Goal: Transaction & Acquisition: Obtain resource

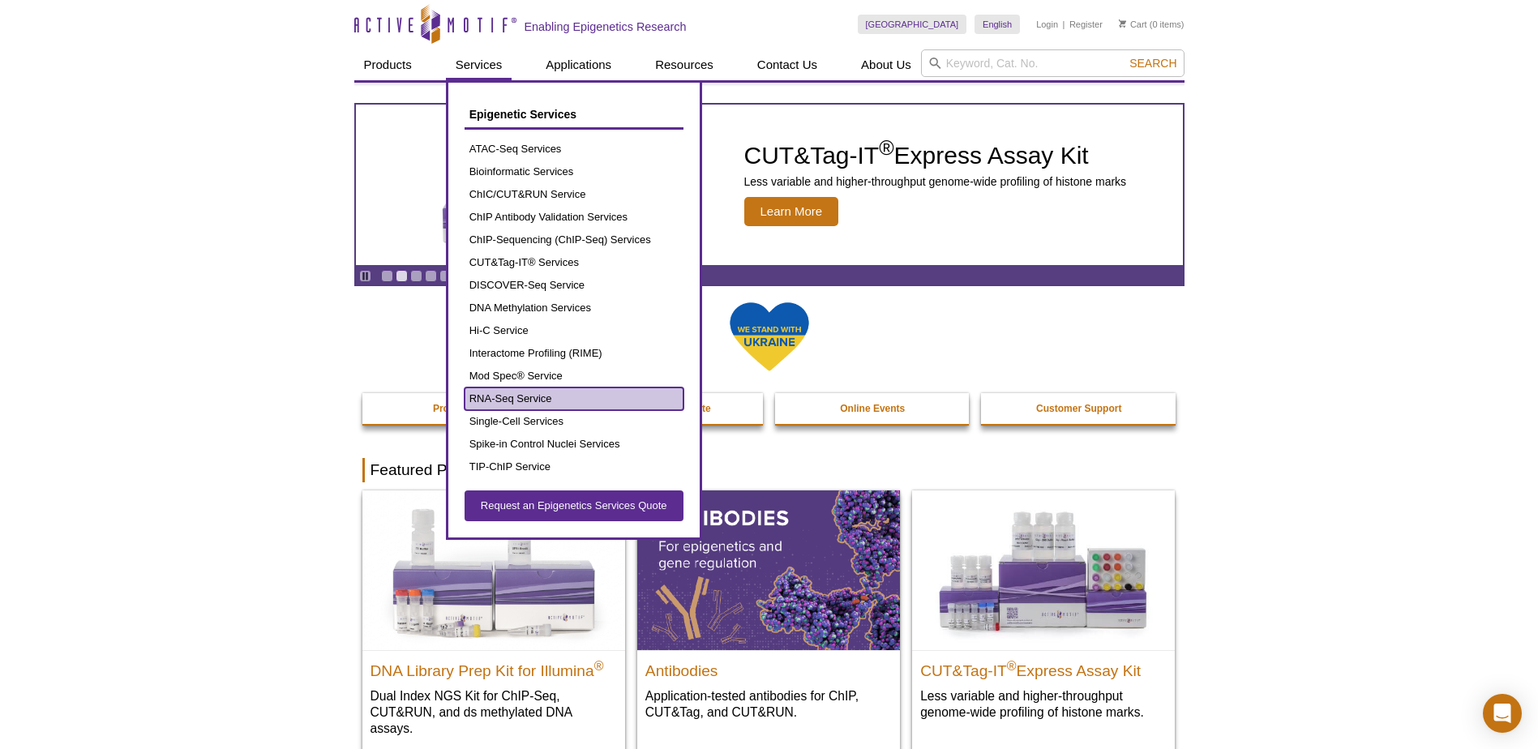
click at [564, 402] on link "RNA-Seq Service" at bounding box center [574, 399] width 219 height 23
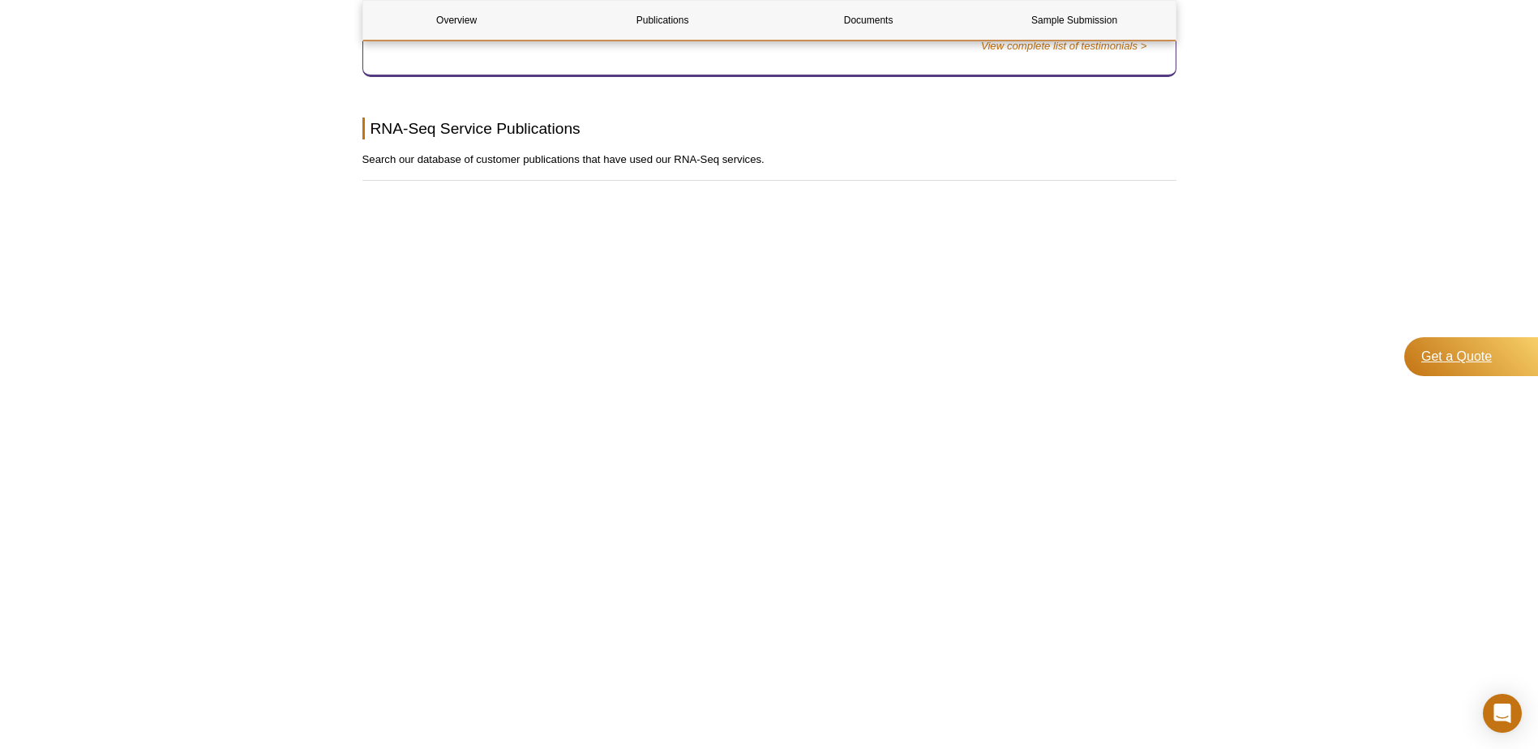
scroll to position [949, 0]
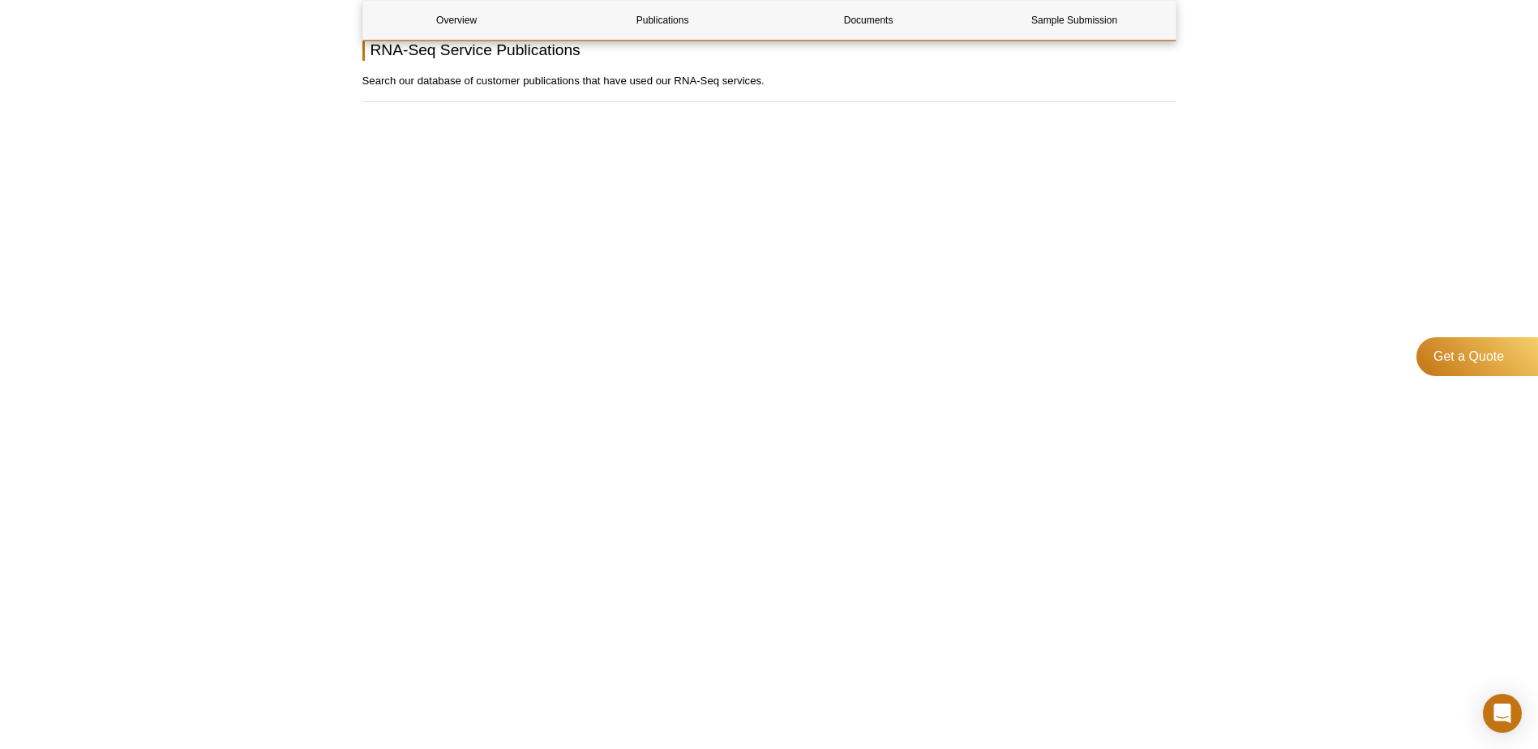
drag, startPoint x: 1460, startPoint y: 356, endPoint x: 1435, endPoint y: 259, distance: 100.5
click at [1435, 259] on div "Active Motif Logo Enabling Epigenetics Research 0 Search Skip to content Active…" at bounding box center [769, 200] width 1538 height 2298
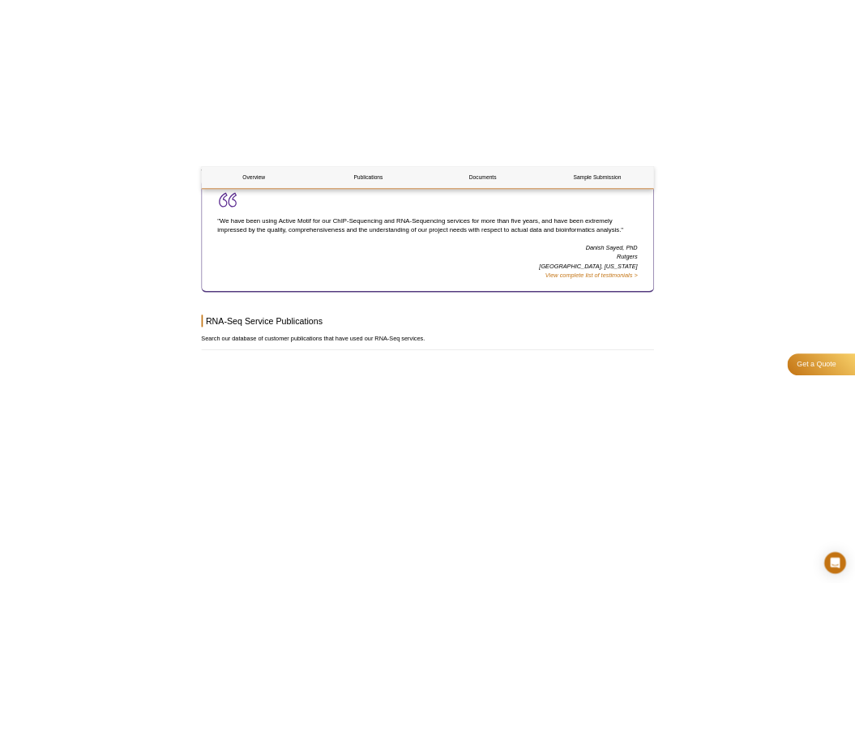
scroll to position [730, 0]
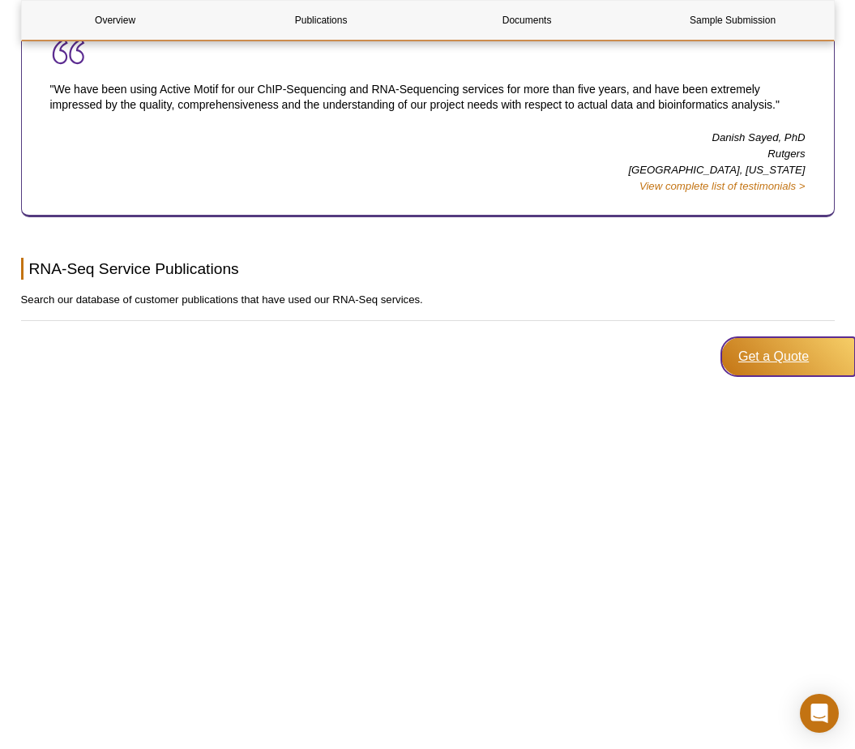
click at [803, 358] on div "Get a Quote" at bounding box center [789, 356] width 134 height 39
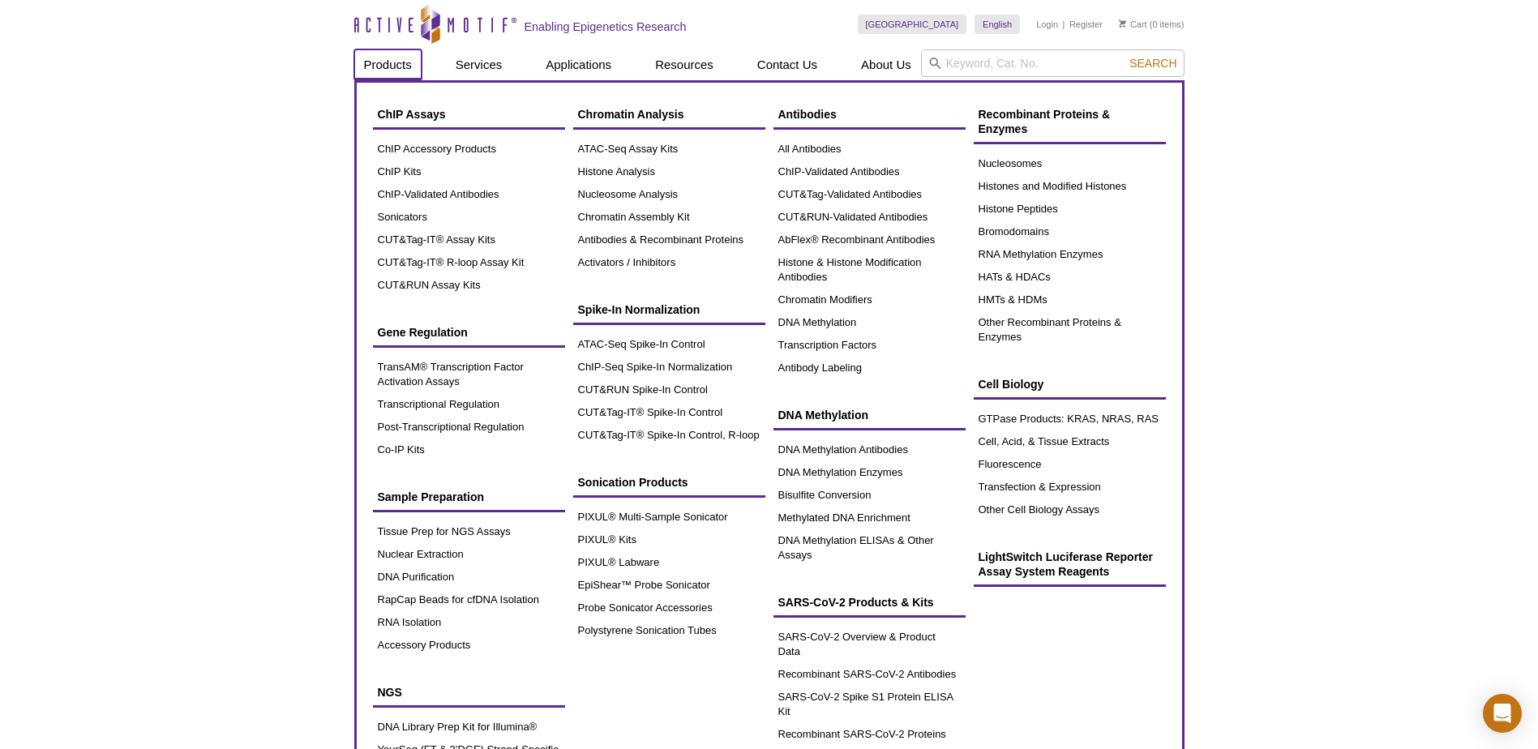
click at [390, 69] on link "Products" at bounding box center [387, 64] width 67 height 31
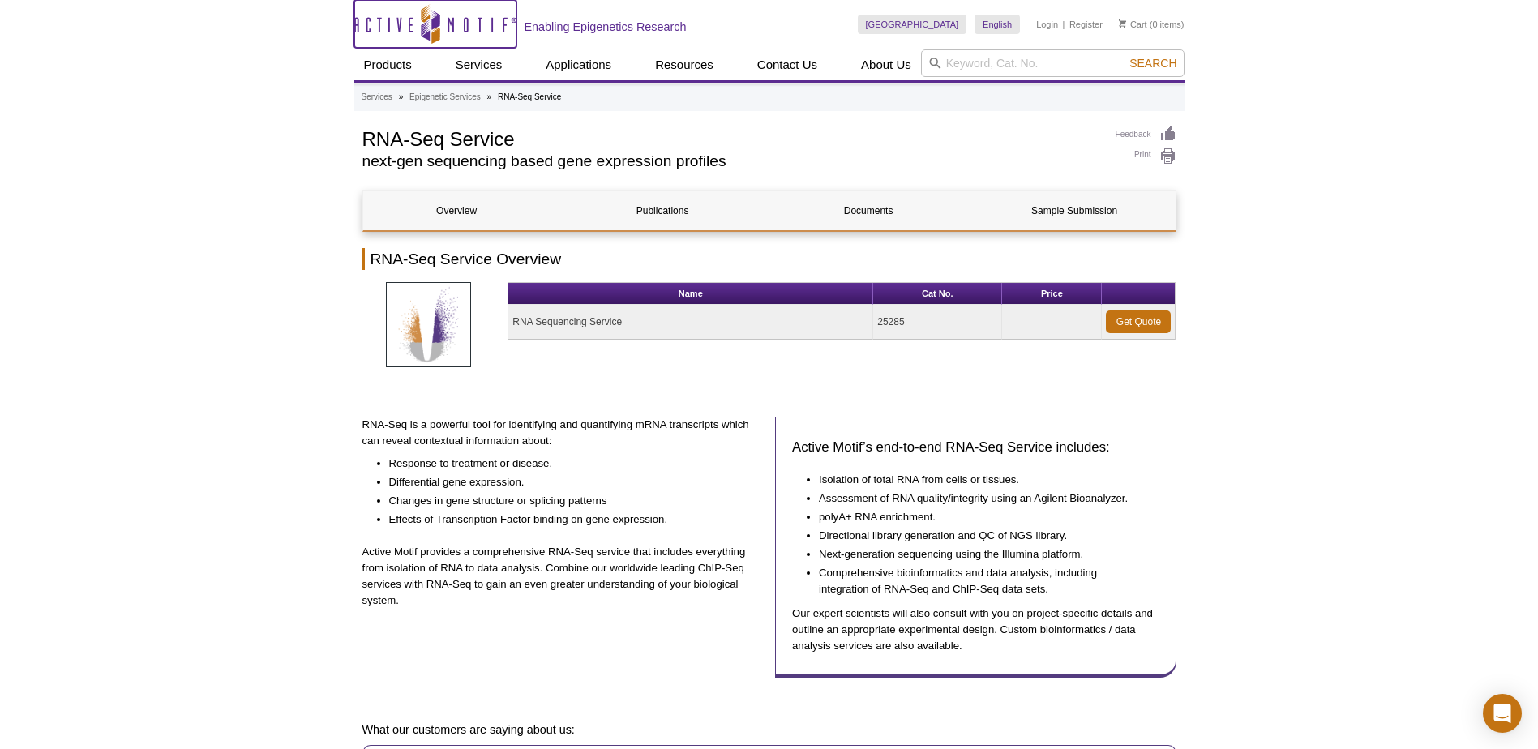
click at [400, 14] on icon "Active Motif Logo" at bounding box center [435, 24] width 162 height 40
click at [462, 28] on icon "Active Motif Logo" at bounding box center [435, 24] width 162 height 40
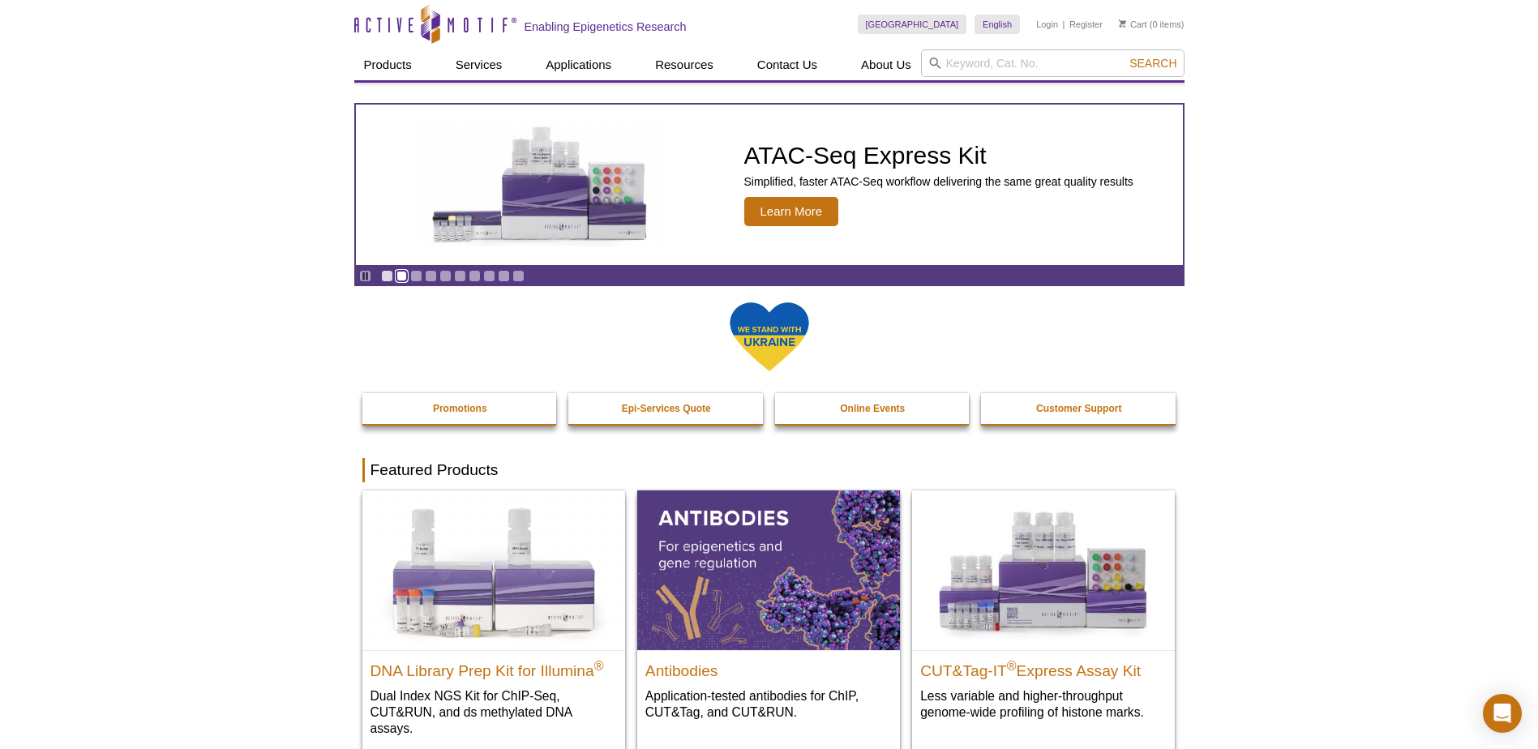
click at [402, 277] on link "Go to slide 2" at bounding box center [402, 276] width 12 height 12
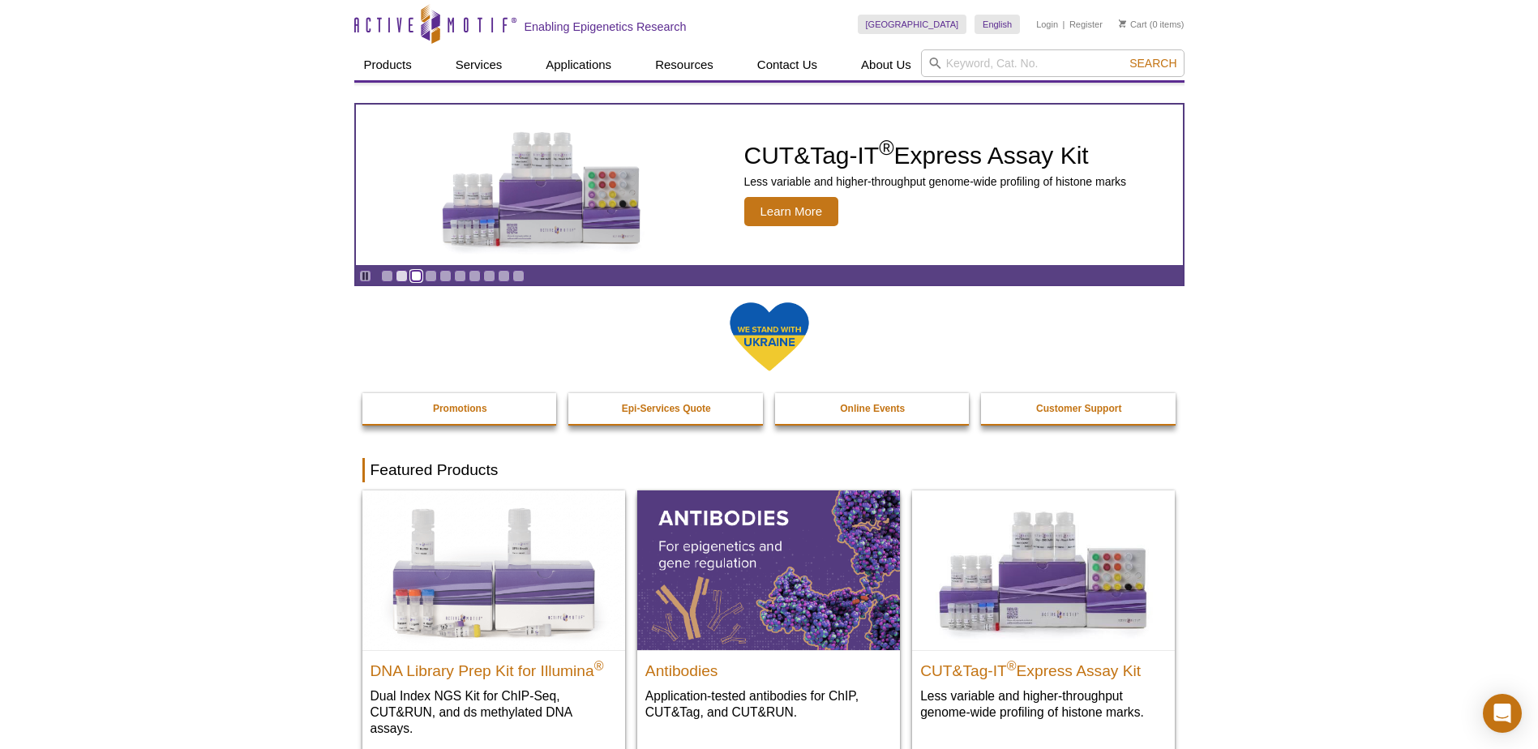
click at [413, 277] on link "Go to slide 3" at bounding box center [416, 276] width 12 height 12
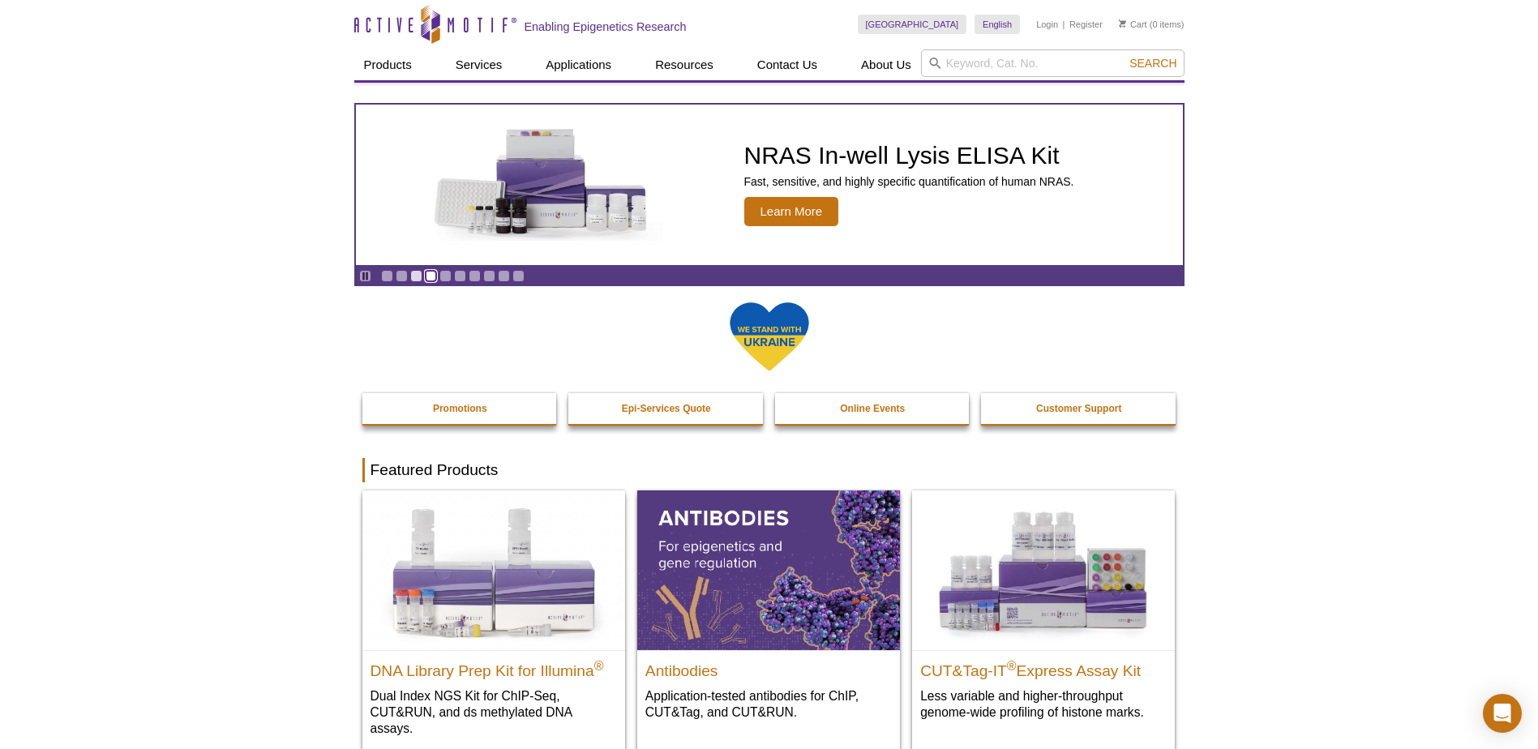
click at [429, 277] on link "Go to slide 4" at bounding box center [431, 276] width 12 height 12
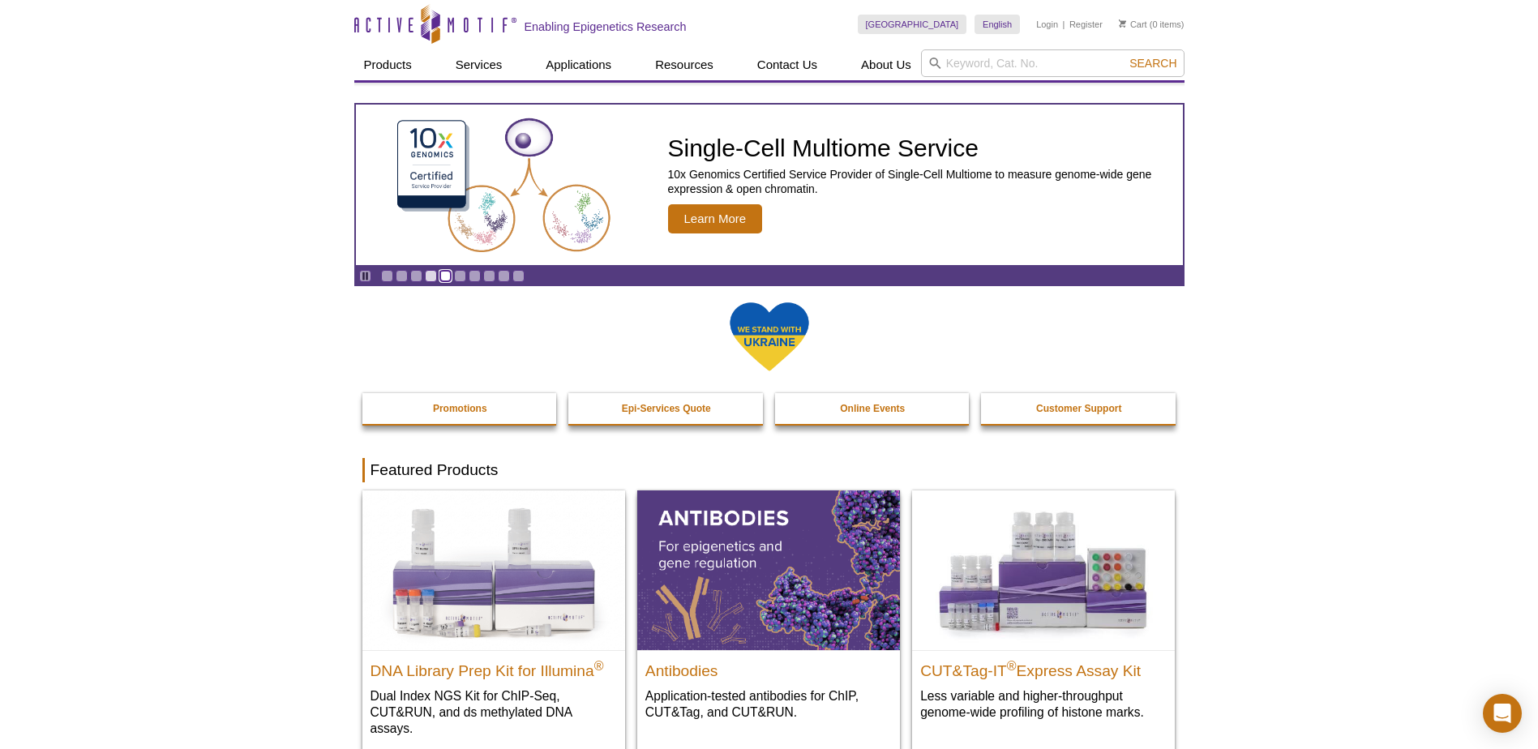
click at [448, 280] on link "Go to slide 5" at bounding box center [445, 276] width 12 height 12
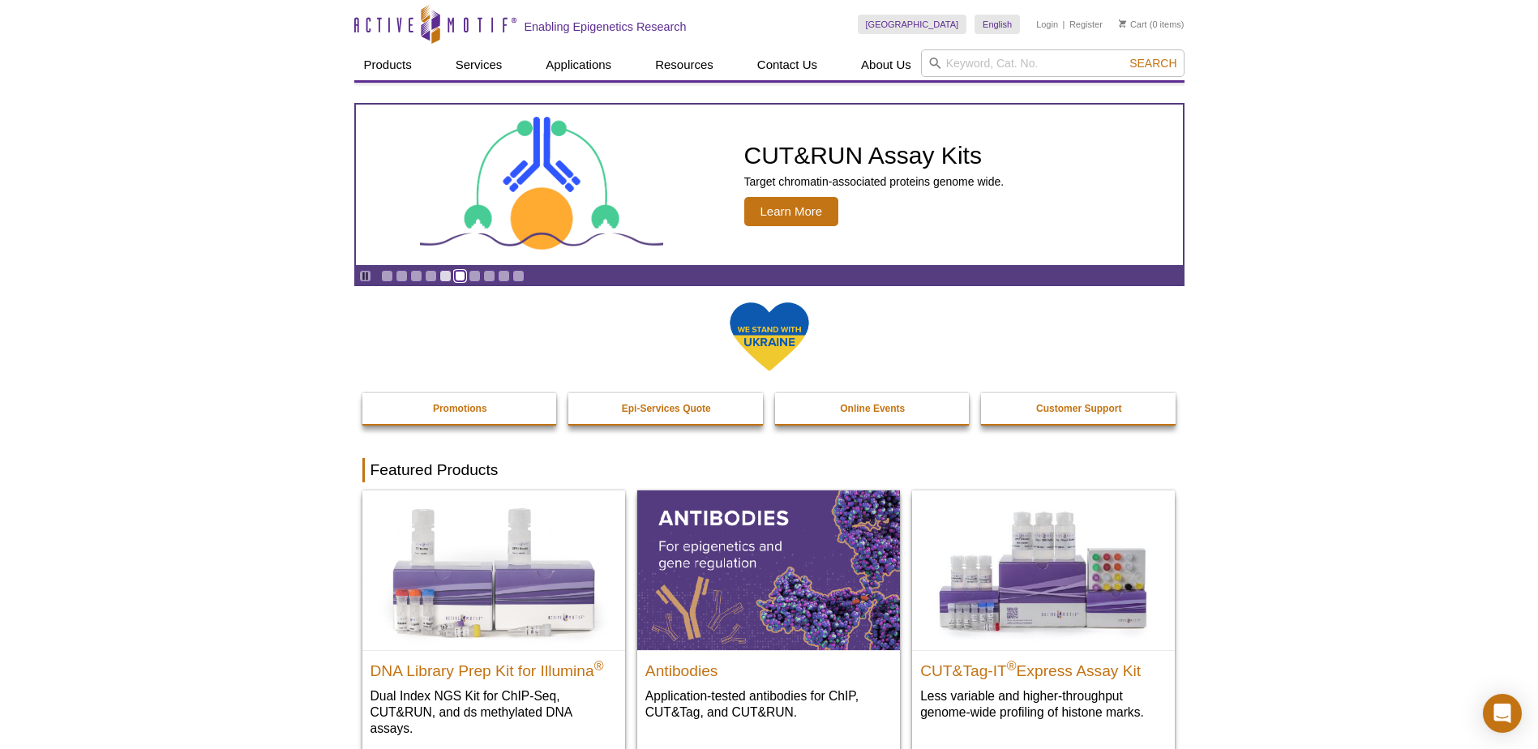
click at [462, 275] on link "Go to slide 6" at bounding box center [460, 276] width 12 height 12
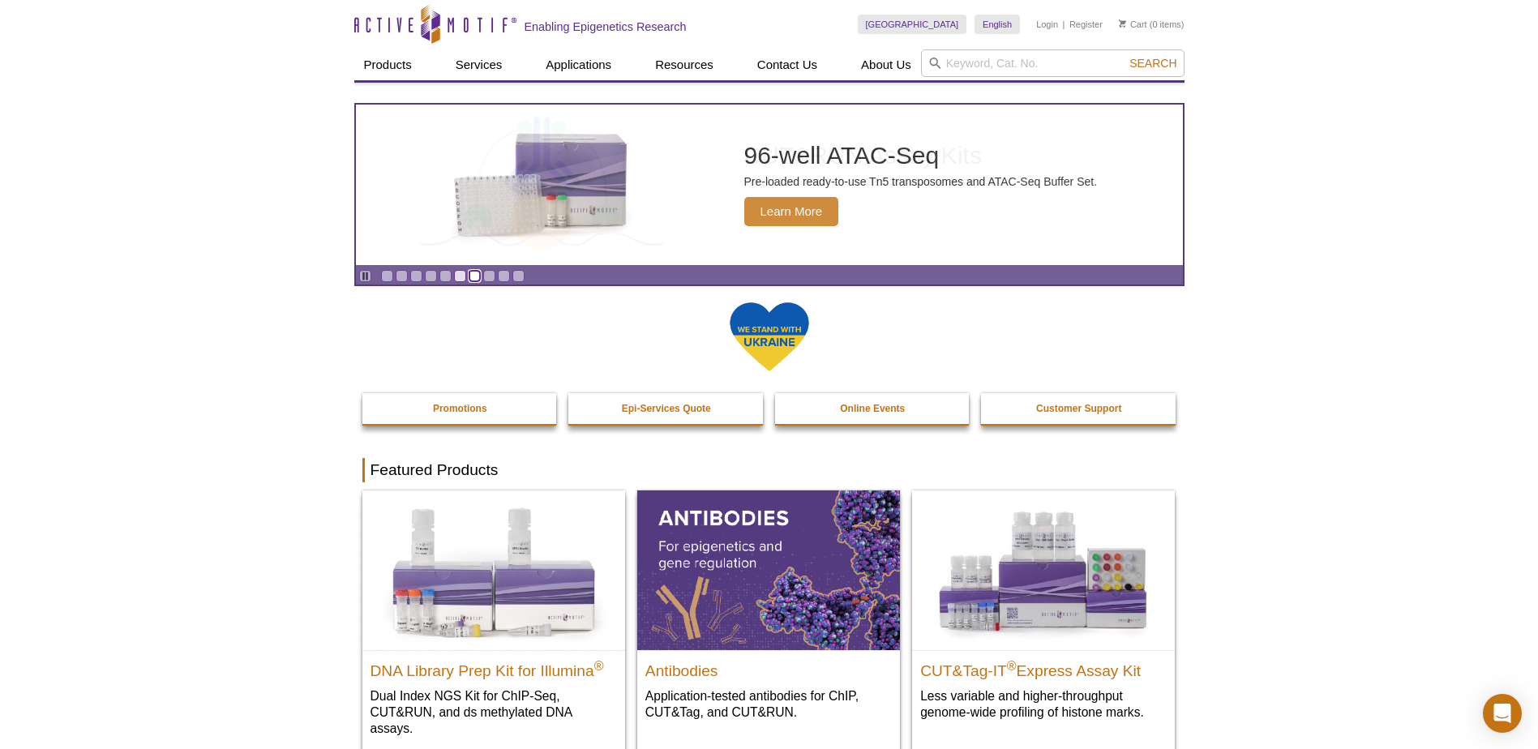
click at [473, 274] on link "Go to slide 7" at bounding box center [475, 276] width 12 height 12
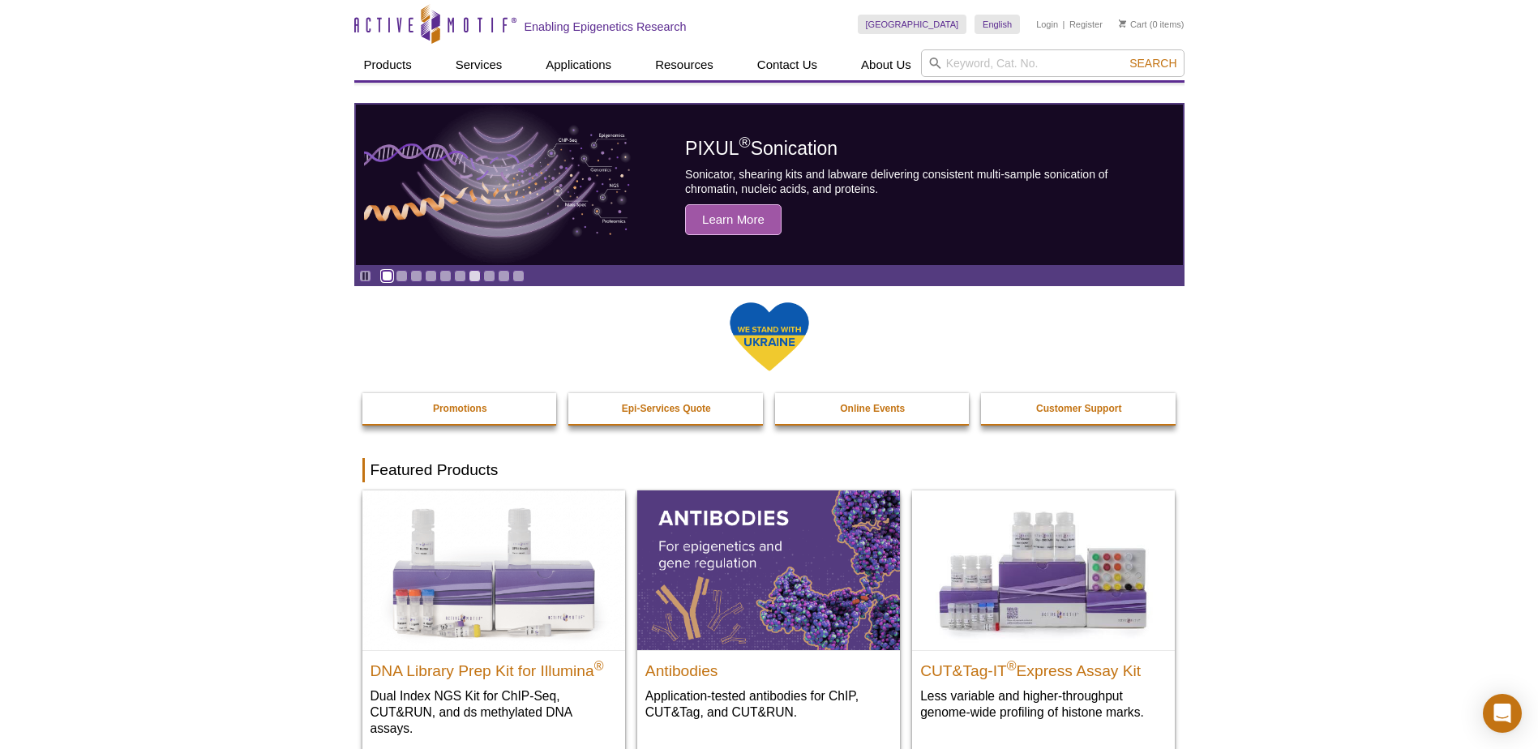
click at [392, 274] on link "Go to slide 1" at bounding box center [387, 276] width 12 height 12
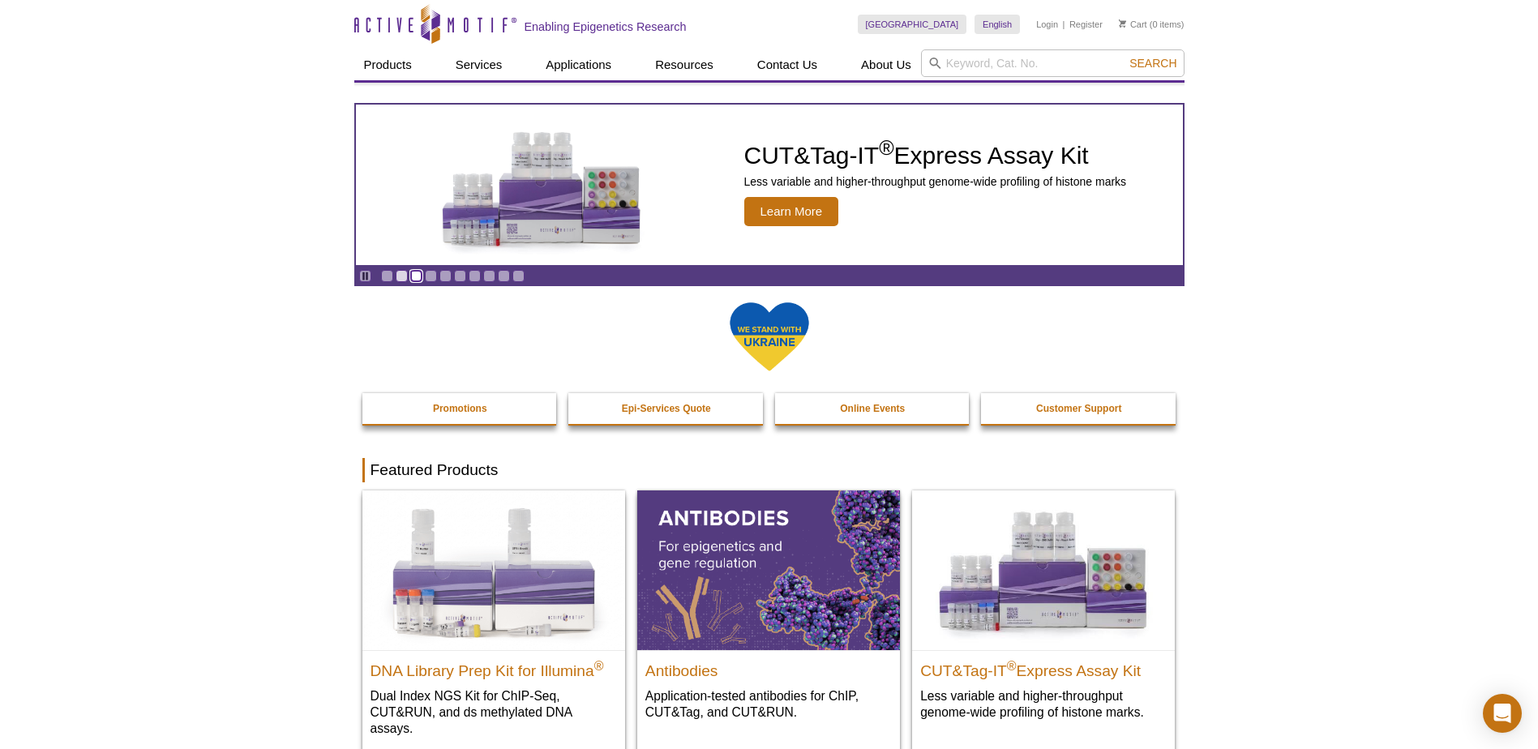
click at [414, 276] on link "Go to slide 3" at bounding box center [416, 276] width 12 height 12
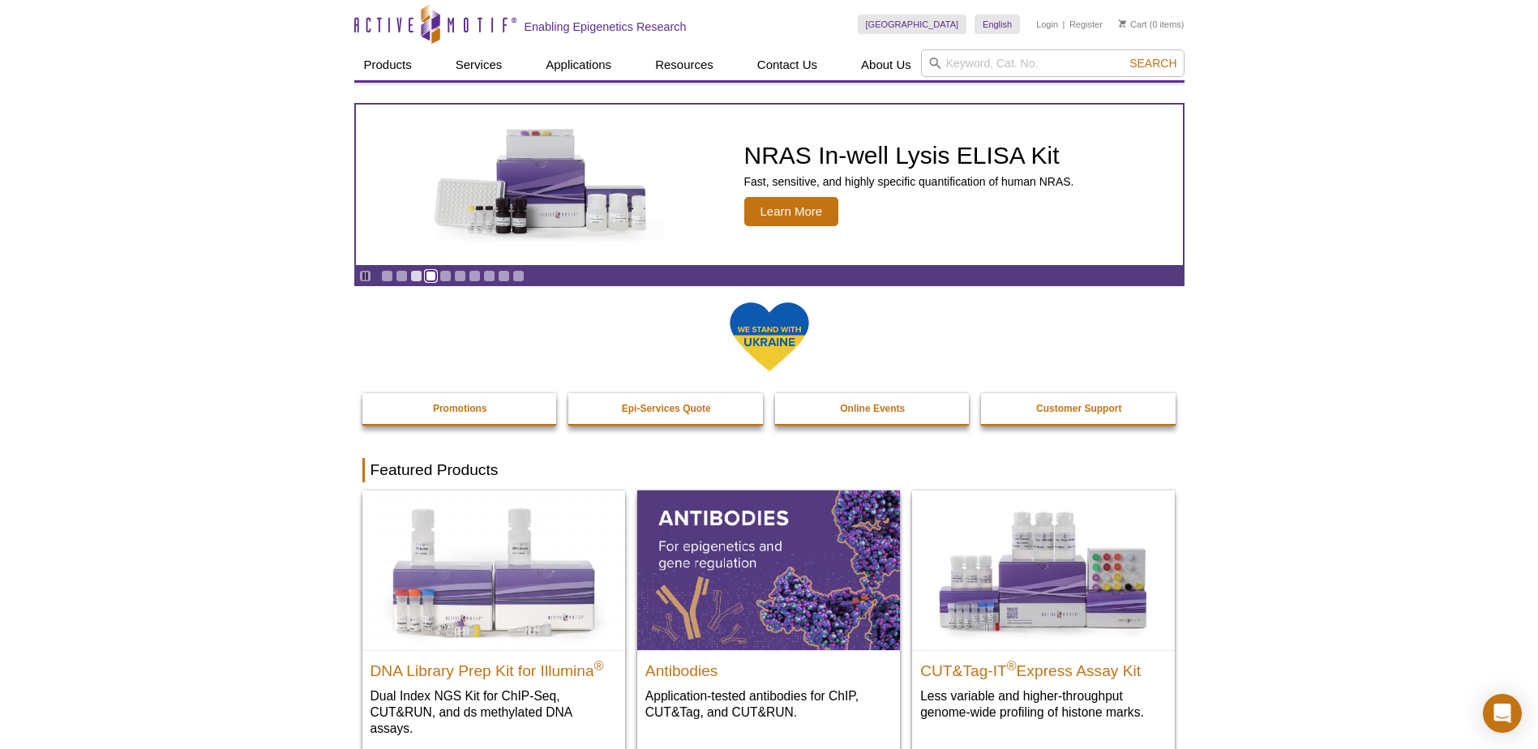
click at [432, 276] on link "Go to slide 4" at bounding box center [431, 276] width 12 height 12
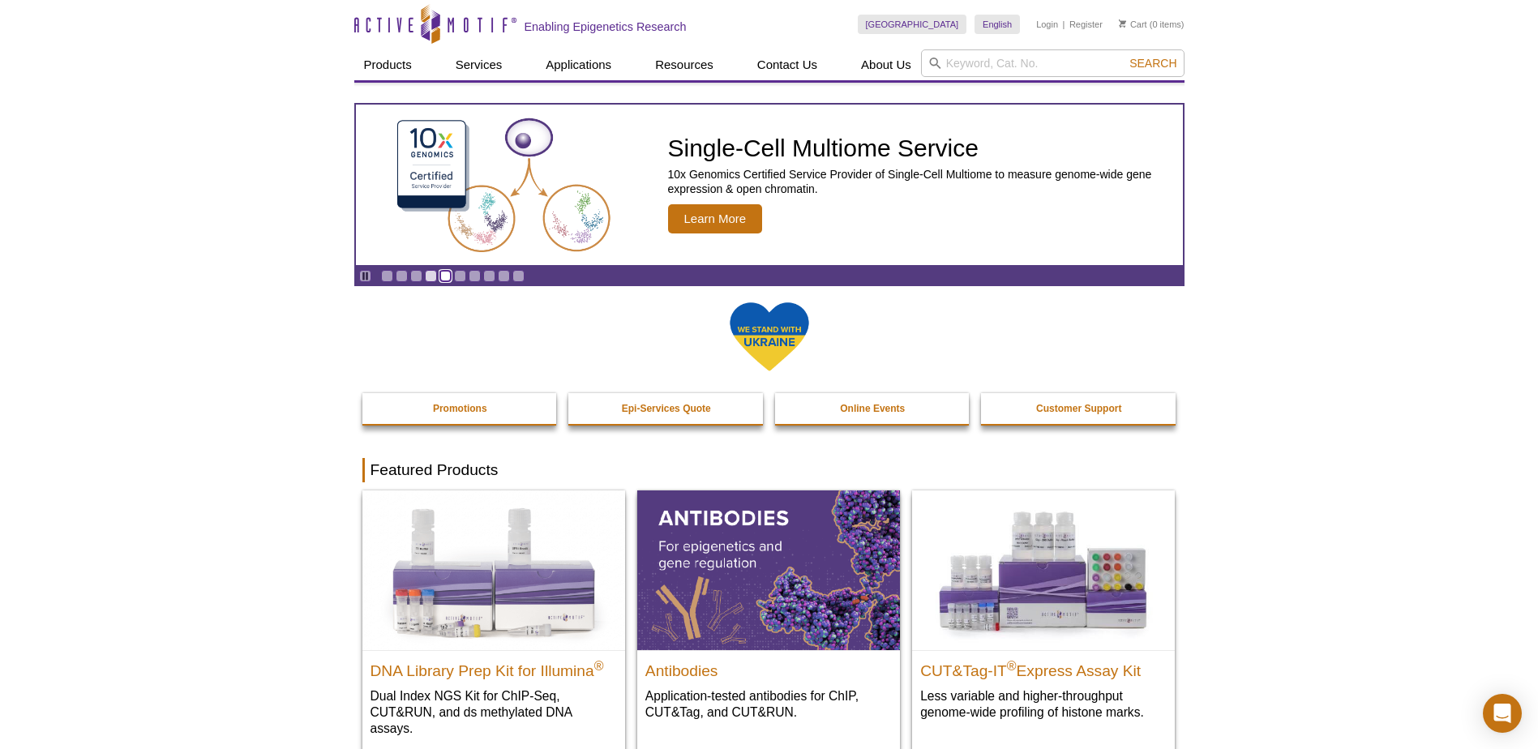
click at [447, 276] on link "Go to slide 5" at bounding box center [445, 276] width 12 height 12
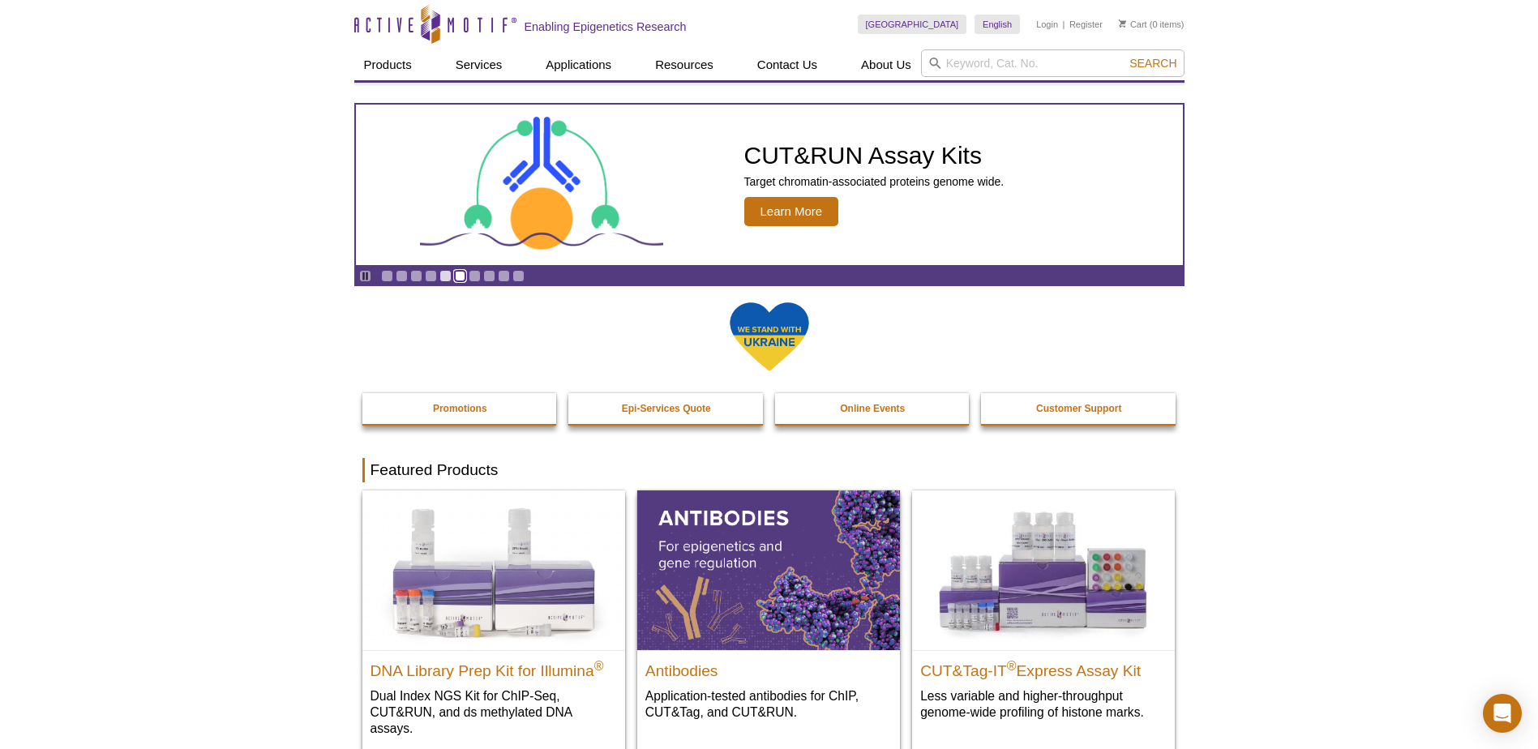
click at [462, 277] on link "Go to slide 6" at bounding box center [460, 276] width 12 height 12
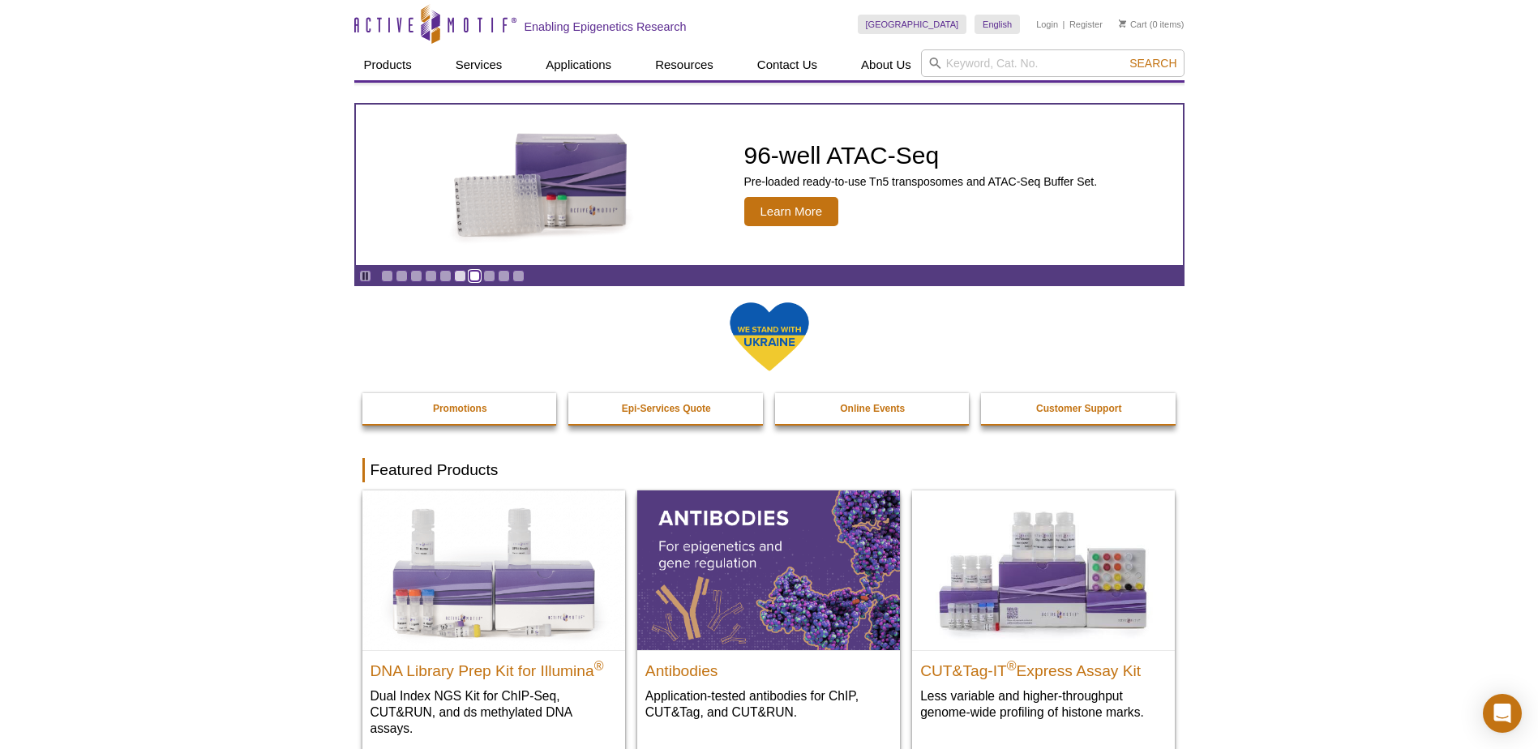
click at [477, 277] on link "Go to slide 7" at bounding box center [475, 276] width 12 height 12
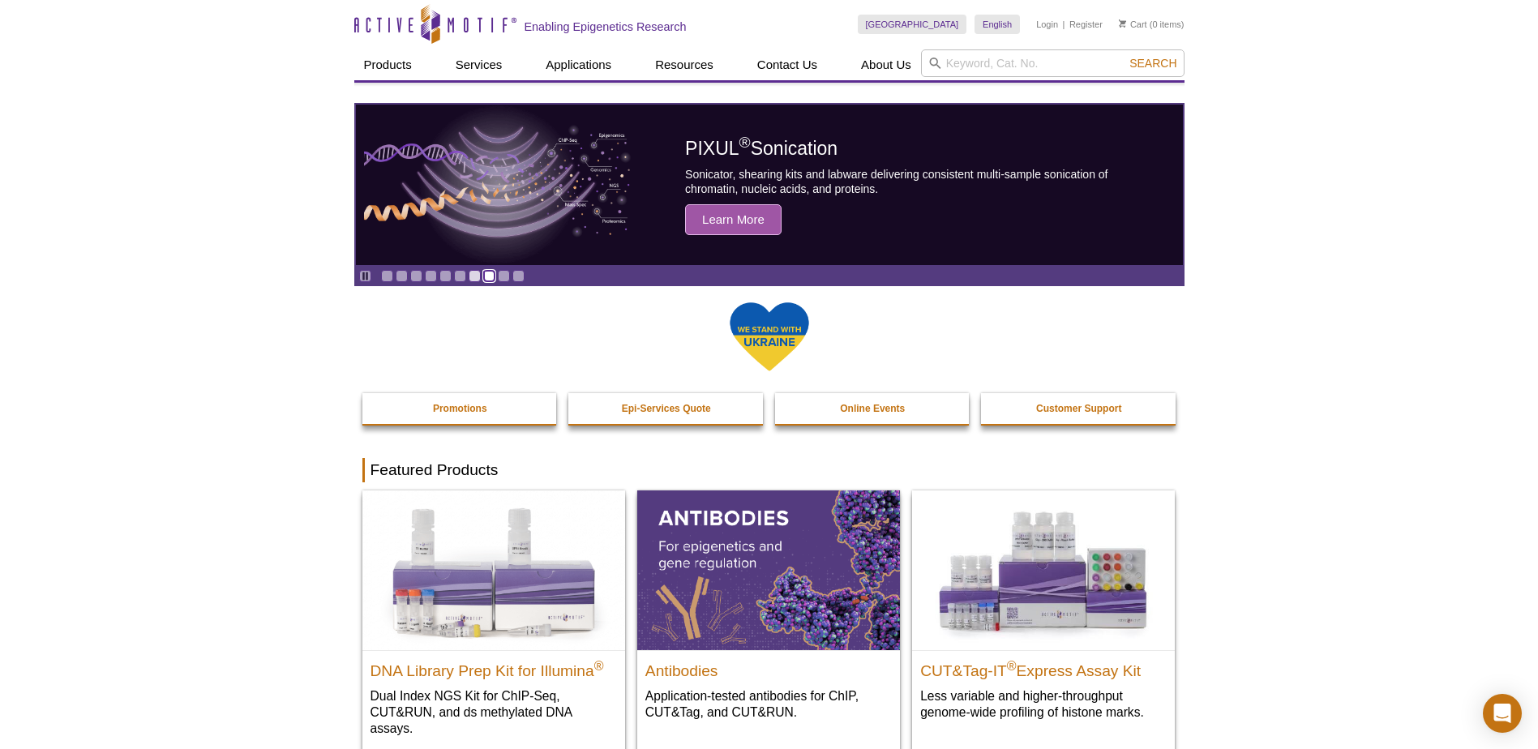
click at [488, 277] on link "Go to slide 8" at bounding box center [489, 276] width 12 height 12
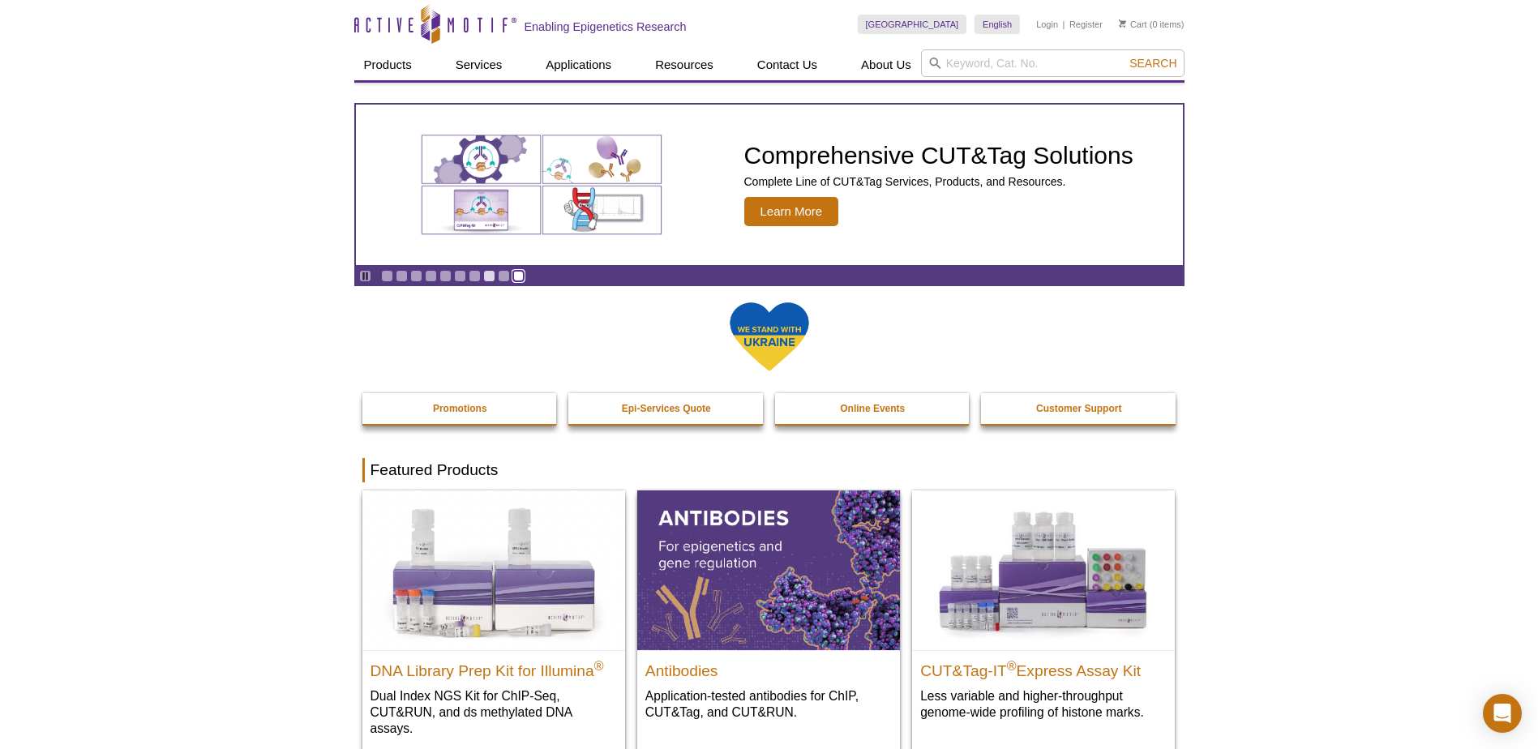
click at [520, 277] on link "Go to slide 10" at bounding box center [518, 276] width 12 height 12
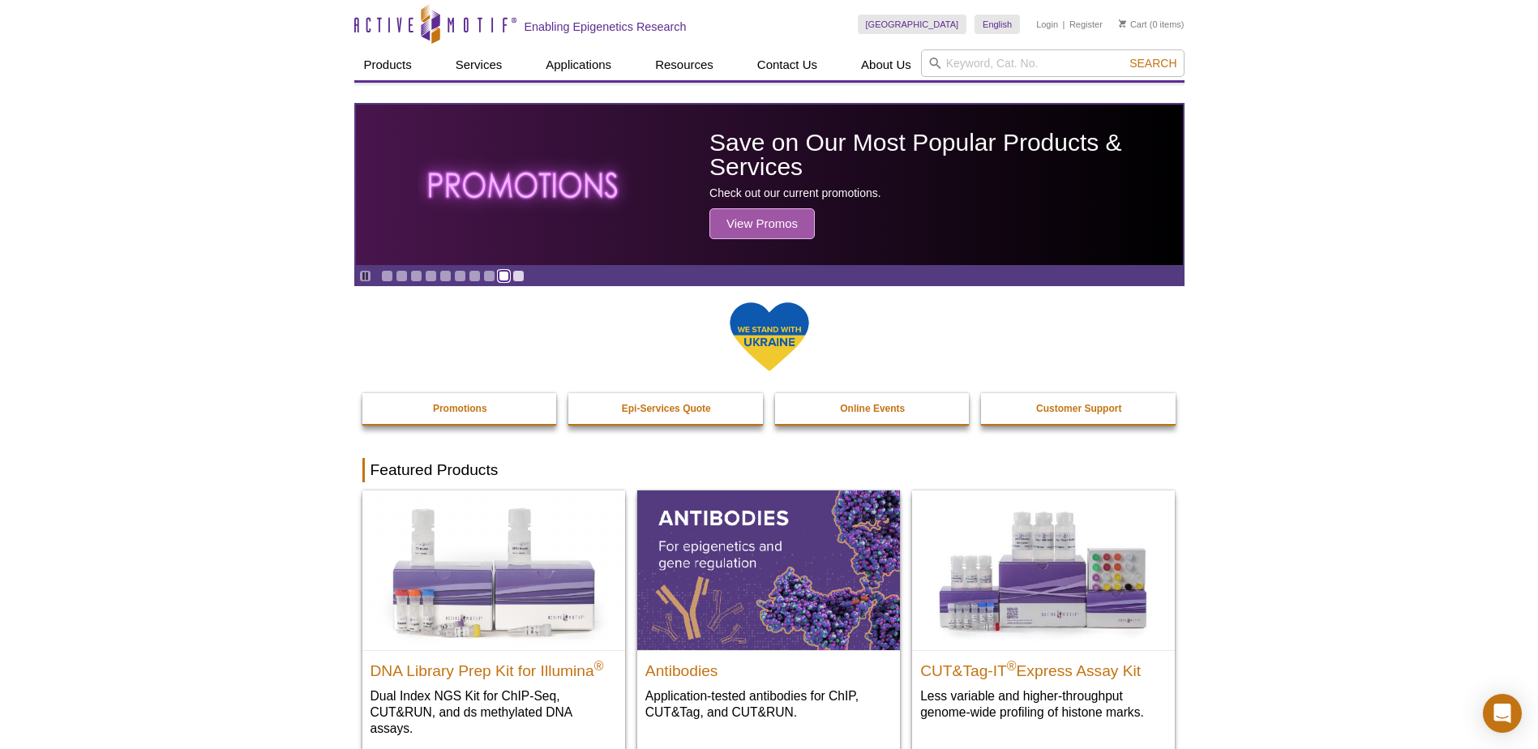
click at [507, 275] on link "Go to slide 9" at bounding box center [504, 276] width 12 height 12
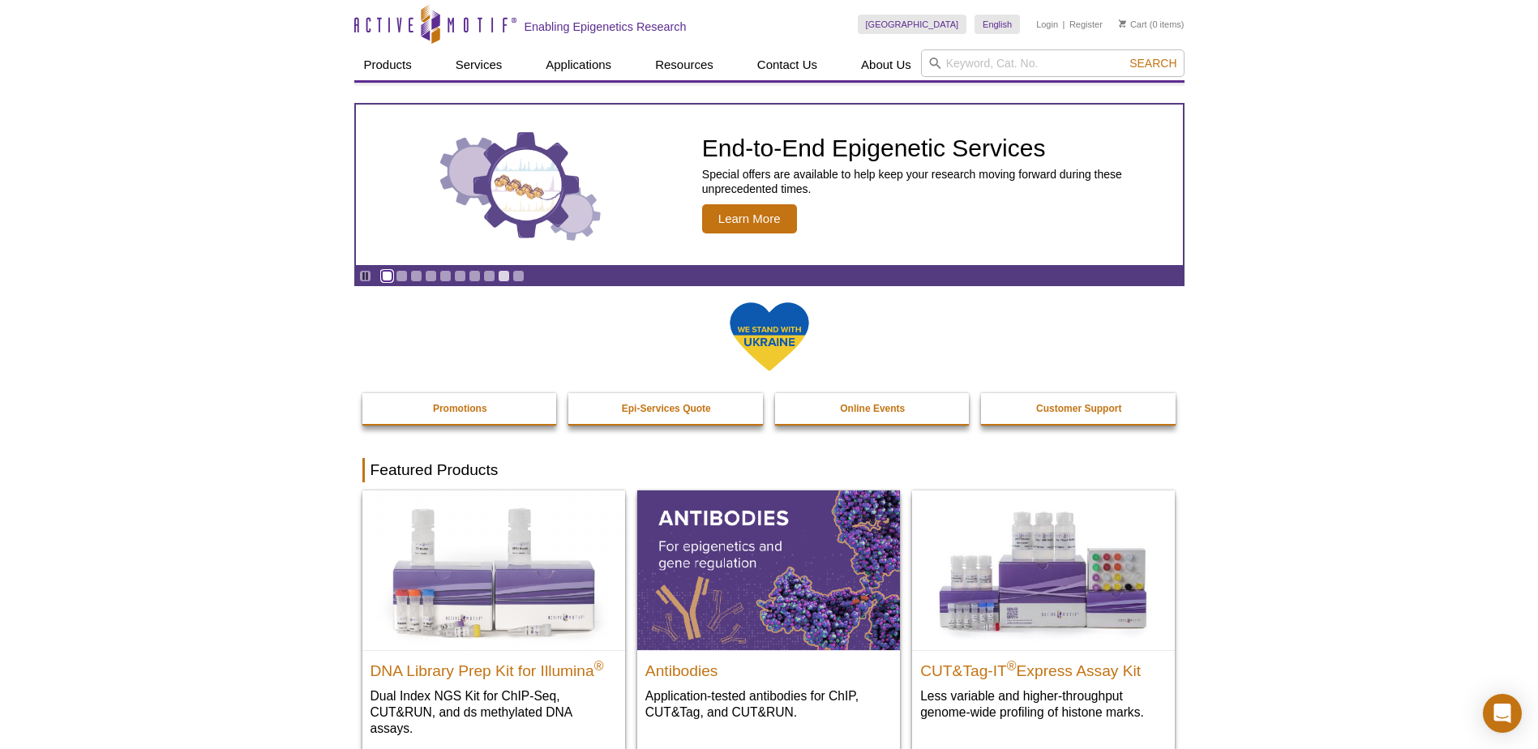
click at [389, 275] on link "Go to slide 1" at bounding box center [387, 276] width 12 height 12
